Goal: Find specific page/section: Find specific page/section

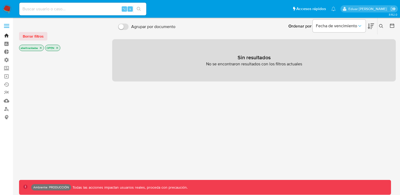
click at [6, 34] on link "Bandeja" at bounding box center [31, 35] width 63 height 8
click at [7, 93] on link "Reportes" at bounding box center [31, 93] width 63 height 8
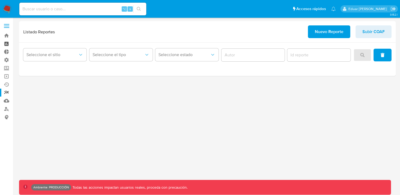
click at [8, 43] on link "Tablero" at bounding box center [31, 44] width 63 height 8
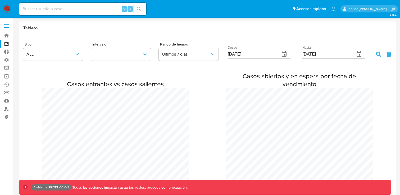
scroll to position [1101, 400]
click at [8, 51] on link "Tablero Externo" at bounding box center [31, 52] width 63 height 8
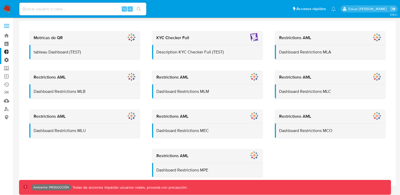
click at [8, 62] on label "Administración" at bounding box center [31, 60] width 63 height 8
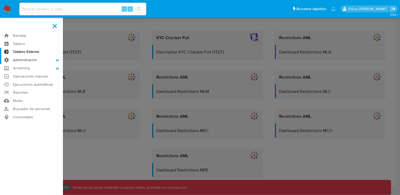
click at [0, 0] on input "Administración" at bounding box center [0, 0] width 0 height 0
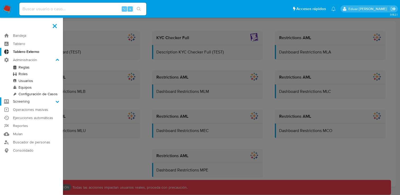
click at [56, 103] on label "Screening" at bounding box center [31, 101] width 63 height 8
click at [0, 0] on input "Screening" at bounding box center [0, 0] width 0 height 0
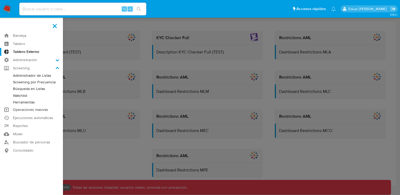
click at [41, 112] on link "Operaciones masivas" at bounding box center [31, 110] width 63 height 8
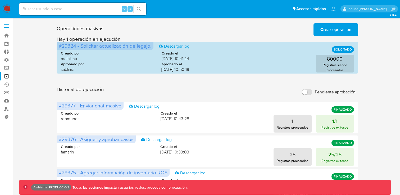
click at [8, 28] on label at bounding box center [6, 25] width 13 height 11
click at [0, 0] on input "checkbox" at bounding box center [0, 0] width 0 height 0
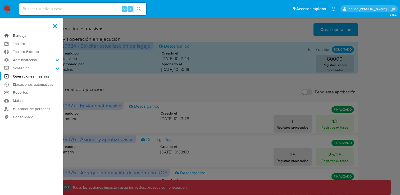
click at [19, 36] on link "Bandeja" at bounding box center [31, 35] width 63 height 8
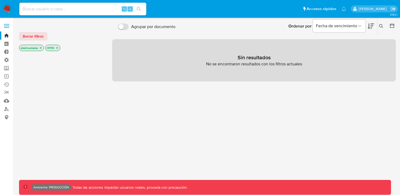
click at [58, 48] on icon "close-filter" at bounding box center [57, 48] width 2 height 2
click at [40, 48] on icon "close-filter" at bounding box center [41, 48] width 2 height 2
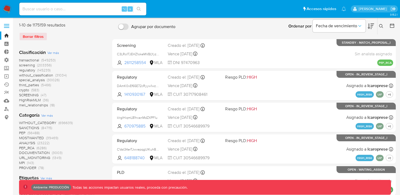
click at [393, 26] on icon at bounding box center [391, 25] width 5 height 5
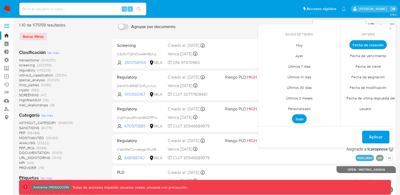
click at [370, 45] on span "Fecha de creación" at bounding box center [367, 44] width 37 height 9
click at [369, 43] on span "Fecha de creación" at bounding box center [367, 44] width 37 height 9
click at [299, 109] on span "Personalizado" at bounding box center [300, 108] width 34 height 11
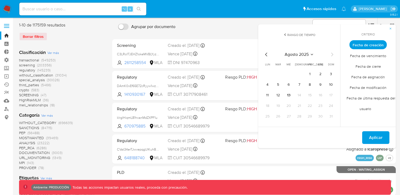
click at [267, 54] on icon "Mes anterior" at bounding box center [266, 54] width 6 height 6
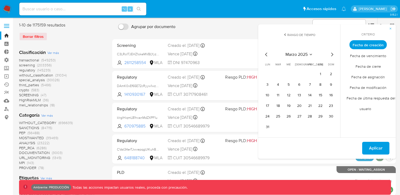
click at [267, 54] on icon "Mes anterior" at bounding box center [266, 54] width 6 height 6
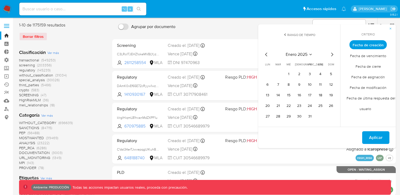
click at [267, 54] on icon "Mes anterior" at bounding box center [266, 54] width 6 height 6
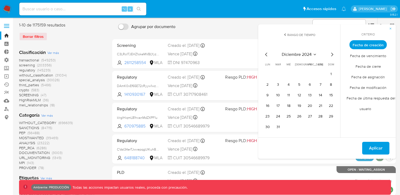
click at [302, 55] on span "diciembre 2024" at bounding box center [297, 54] width 30 height 5
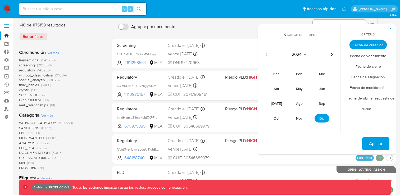
click at [308, 55] on div "2024" at bounding box center [299, 54] width 71 height 6
click at [307, 55] on div "2024" at bounding box center [299, 54] width 71 height 6
click at [307, 55] on icon "Seleccionar mes y año" at bounding box center [305, 54] width 4 height 4
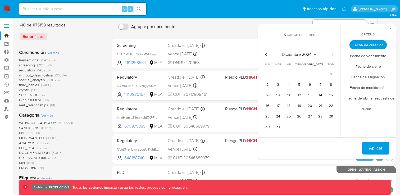
click at [306, 56] on span "diciembre 2024" at bounding box center [297, 54] width 30 height 5
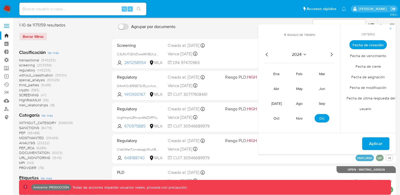
click at [303, 55] on icon "Seleccionar mes y año" at bounding box center [305, 54] width 4 height 4
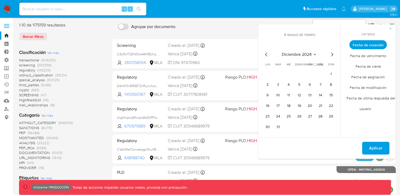
click at [303, 55] on span "diciembre 2024" at bounding box center [297, 54] width 30 height 5
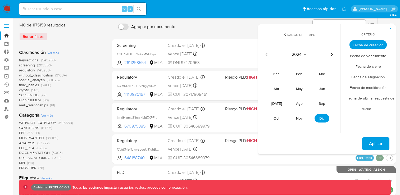
click at [269, 55] on icon "Año anterior" at bounding box center [267, 54] width 6 height 6
click at [320, 117] on span "dic" at bounding box center [321, 118] width 5 height 5
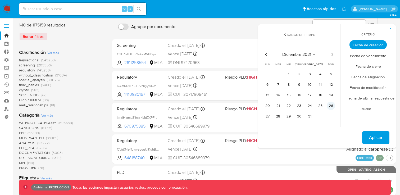
click at [329, 106] on button "26" at bounding box center [331, 106] width 8 height 8
click at [310, 117] on button "31" at bounding box center [310, 116] width 8 height 8
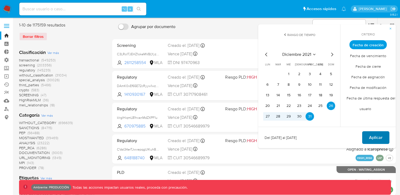
click at [366, 137] on button "Aplicar" at bounding box center [375, 137] width 27 height 13
